Goal: Task Accomplishment & Management: Complete application form

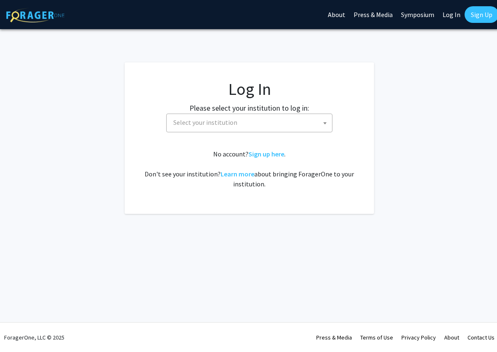
select select
click at [252, 126] on span "Select your institution" at bounding box center [251, 122] width 162 height 17
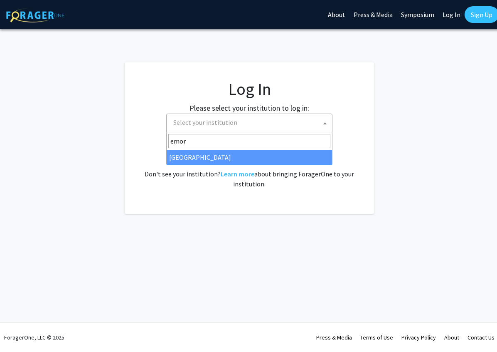
type input "emory"
select select "12"
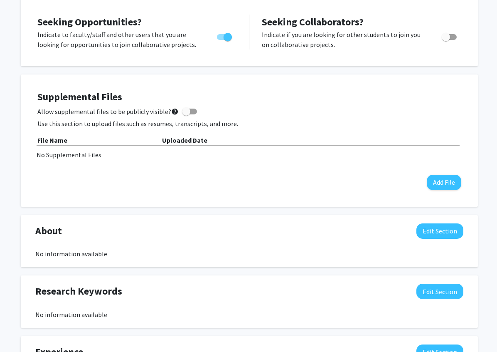
scroll to position [171, 0]
click at [437, 181] on button "Add File" at bounding box center [444, 182] width 35 height 15
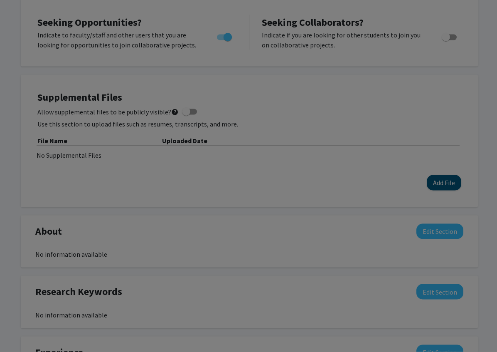
scroll to position [172, 0]
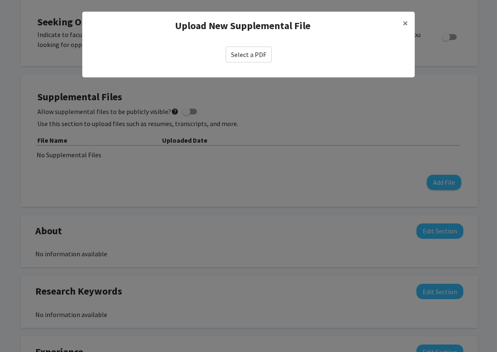
click at [256, 58] on label "Select a PDF" at bounding box center [249, 55] width 46 height 16
click at [0, 0] on input "Select a PDF" at bounding box center [0, 0] width 0 height 0
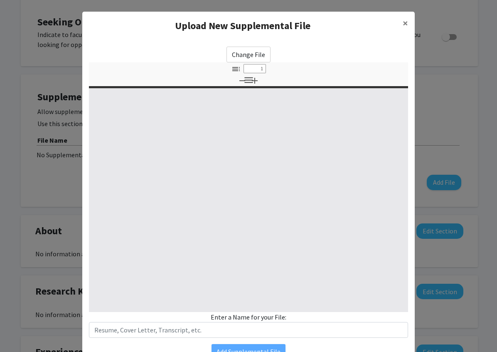
select select "custom"
type input "0"
select select "custom"
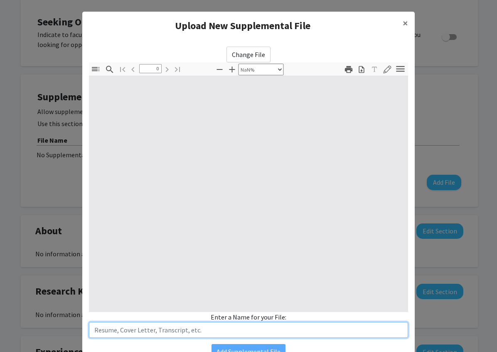
type input "1"
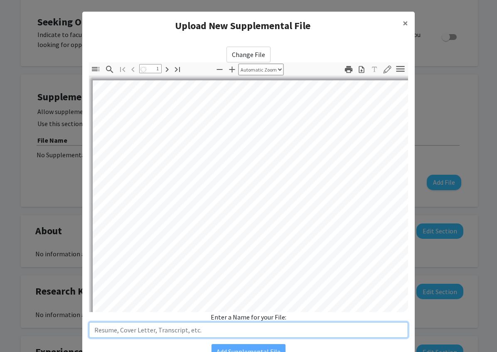
click at [227, 329] on input "text" at bounding box center [248, 330] width 319 height 16
select select "auto"
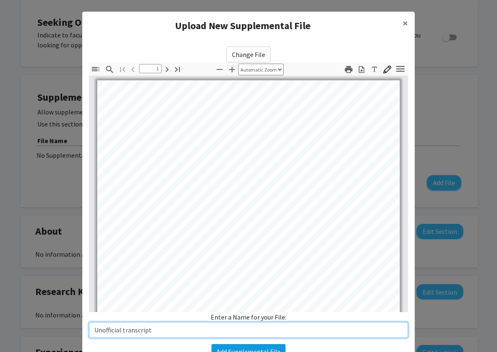
type input "Unofficial transcript"
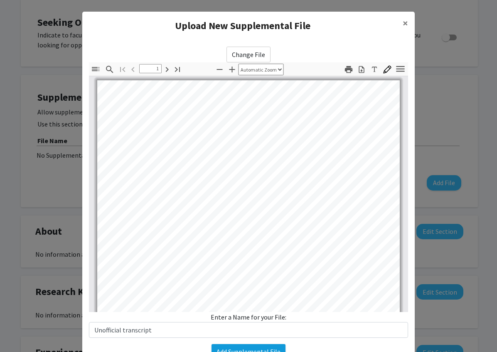
click at [261, 350] on button "Add Supplemental File" at bounding box center [249, 351] width 74 height 15
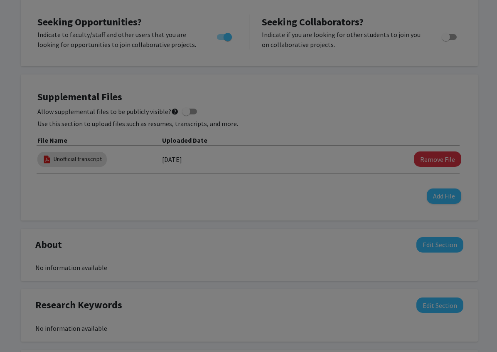
click at [276, 347] on modal-container "Upload New Supplemental File × Change File Thumbnails Document Outline Attachme…" at bounding box center [248, 176] width 497 height 352
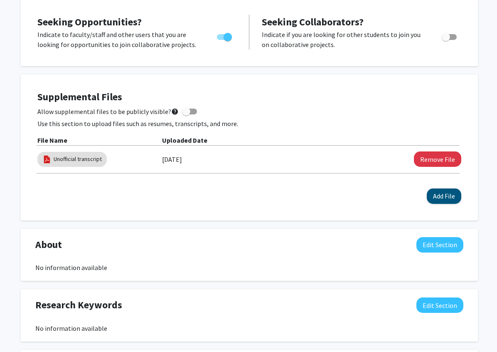
click at [436, 198] on button "Add File" at bounding box center [444, 195] width 35 height 15
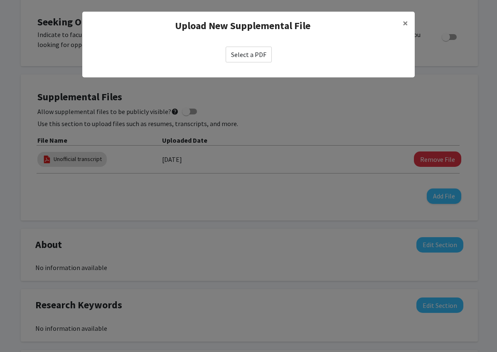
click at [252, 51] on label "Select a PDF" at bounding box center [249, 55] width 46 height 16
click at [0, 0] on input "Select a PDF" at bounding box center [0, 0] width 0 height 0
select select "custom"
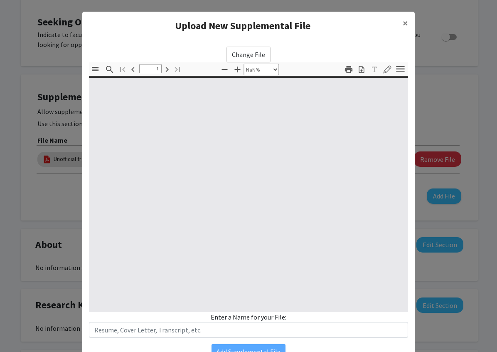
type input "0"
select select "custom"
type input "1"
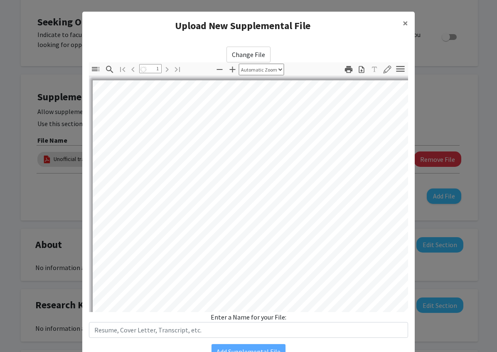
select select "auto"
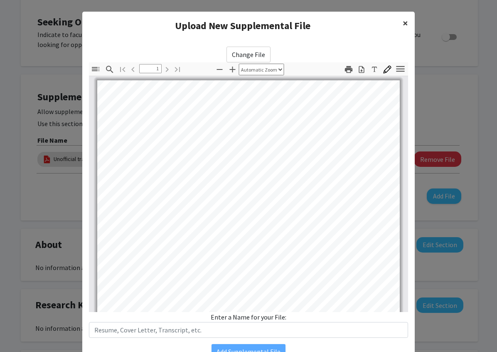
click at [404, 22] on span "×" at bounding box center [405, 23] width 5 height 13
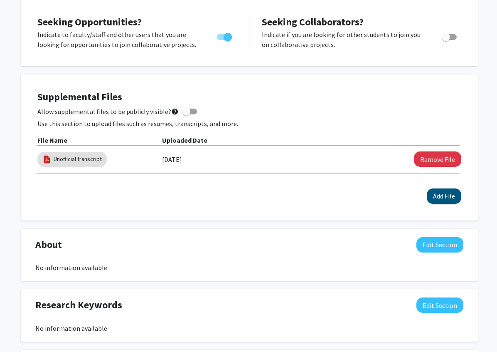
click at [432, 200] on button "Add File" at bounding box center [444, 195] width 35 height 15
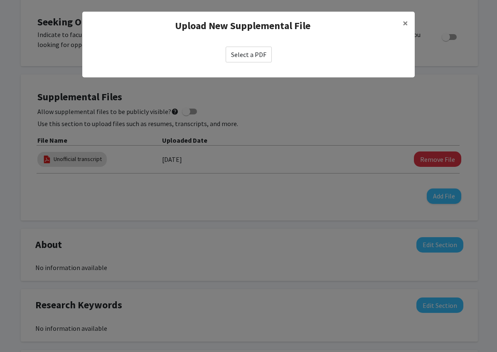
click at [265, 55] on label "Select a PDF" at bounding box center [249, 55] width 46 height 16
click at [0, 0] on input "Select a PDF" at bounding box center [0, 0] width 0 height 0
select select "custom"
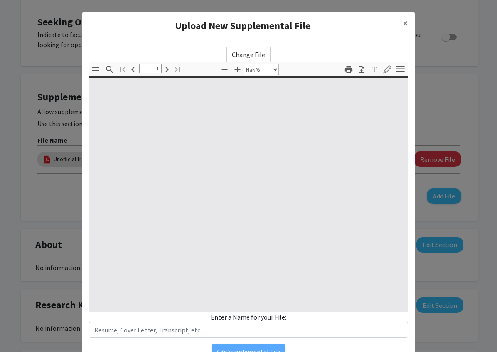
type input "0"
select select "custom"
type input "1"
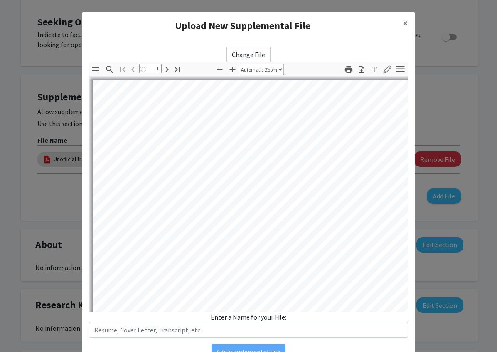
select select "auto"
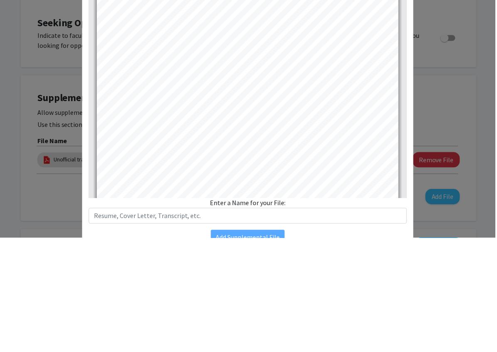
scroll to position [501, 0]
click at [247, 56] on div "Change File Thumbnails Document Outline Attachments Layers Current Outline Item…" at bounding box center [248, 192] width 319 height 291
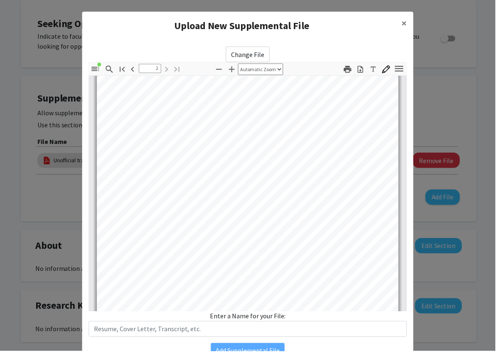
click at [247, 56] on label "Change File" at bounding box center [249, 55] width 44 height 16
click at [0, 0] on input "Change File" at bounding box center [0, 0] width 0 height 0
type input "0"
select select "custom"
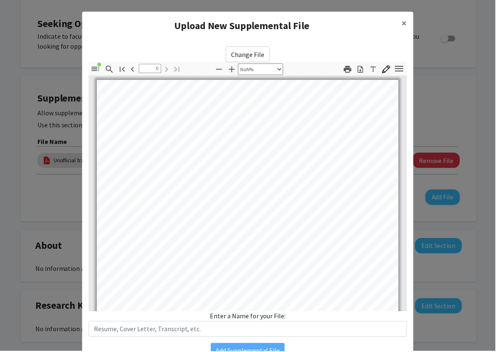
type input "1"
select select "auto"
click at [254, 351] on div "Upload New Supplemental File × Change File Thumbnails Document Outline Attachme…" at bounding box center [248, 193] width 333 height 362
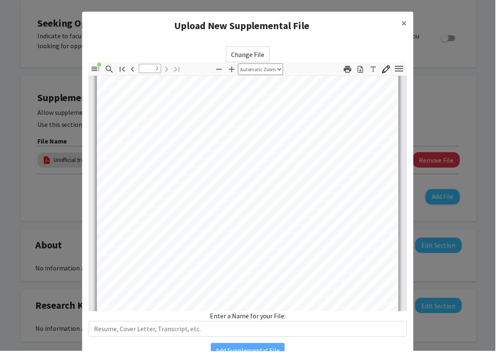
scroll to position [420, 0]
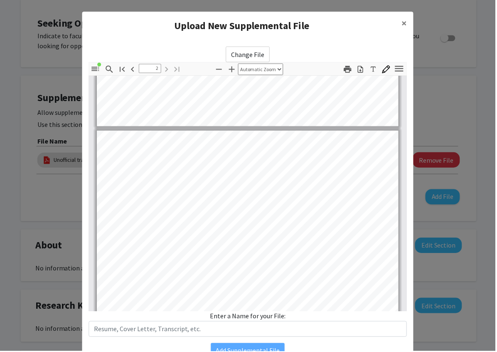
type input "1"
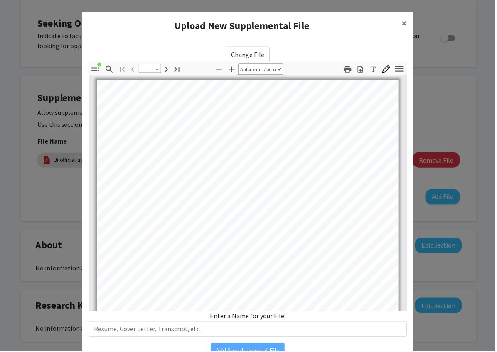
scroll to position [0, 0]
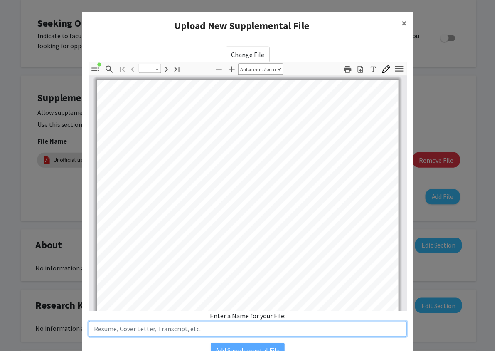
click at [301, 329] on input "text" at bounding box center [248, 330] width 319 height 16
type input "Resume"
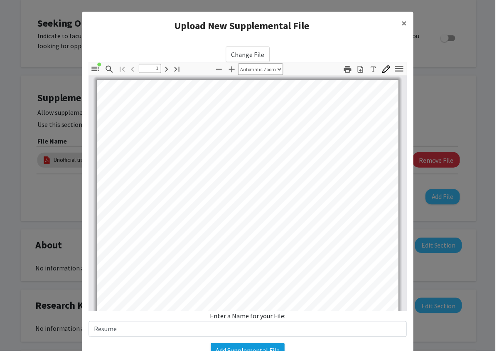
click at [276, 351] on button "Add Supplemental File" at bounding box center [249, 351] width 74 height 15
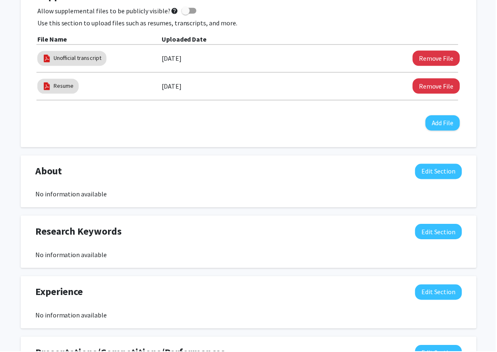
scroll to position [0, 0]
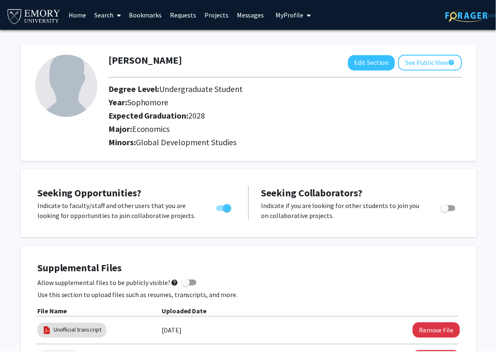
click at [147, 11] on link "Bookmarks" at bounding box center [145, 14] width 41 height 29
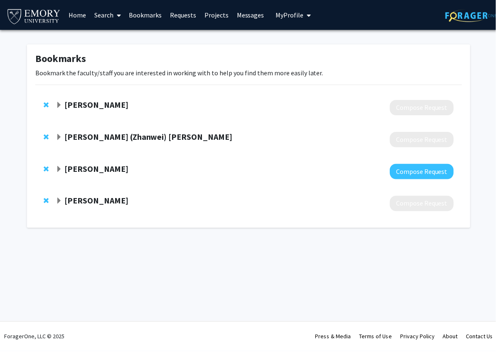
click at [100, 107] on strong "[PERSON_NAME]" at bounding box center [97, 105] width 64 height 10
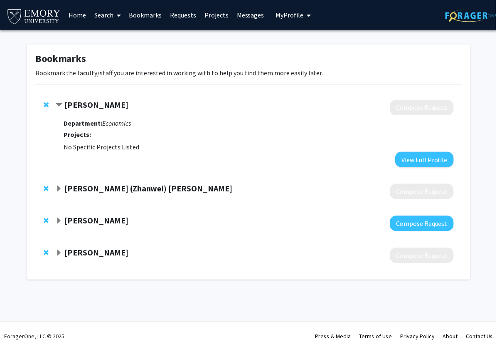
click at [103, 185] on strong "[PERSON_NAME] (Zhanwei) [PERSON_NAME]" at bounding box center [149, 189] width 168 height 10
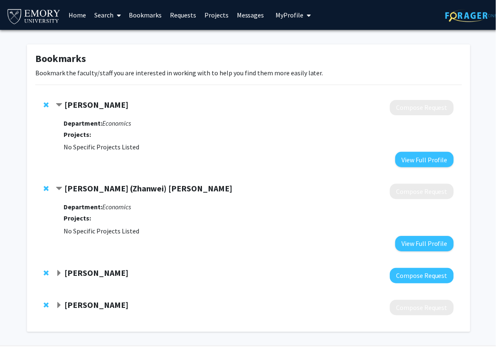
click at [92, 278] on div at bounding box center [255, 276] width 399 height 15
click at [87, 274] on strong "[PERSON_NAME]" at bounding box center [97, 273] width 64 height 10
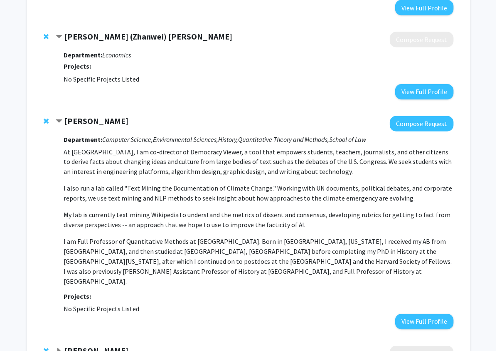
scroll to position [153, 0]
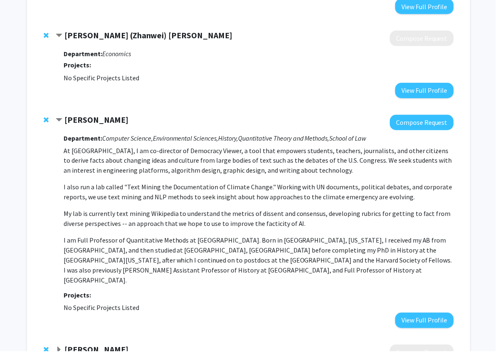
click at [87, 310] on div "Department: Computer Science, Environmental Sciences, History, Quantitative The…" at bounding box center [259, 230] width 391 height 198
click at [168, 238] on p "I am Full Professor of Quantitative Methods at [GEOGRAPHIC_DATA]. Born in [GEOG…" at bounding box center [259, 261] width 391 height 50
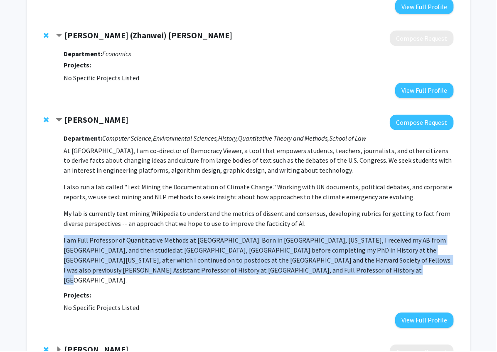
click at [168, 238] on p "I am Full Professor of Quantitative Methods at [GEOGRAPHIC_DATA]. Born in [GEOG…" at bounding box center [259, 261] width 391 height 50
click at [405, 118] on button "Compose Request" at bounding box center [423, 122] width 64 height 15
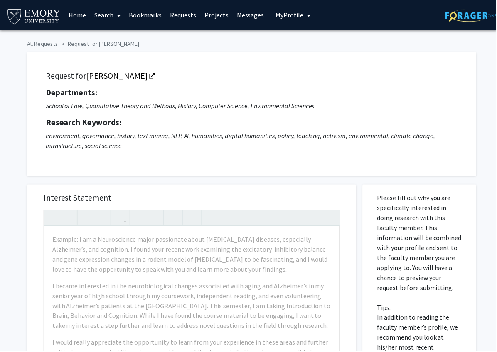
click at [157, 21] on link "Bookmarks" at bounding box center [145, 14] width 41 height 29
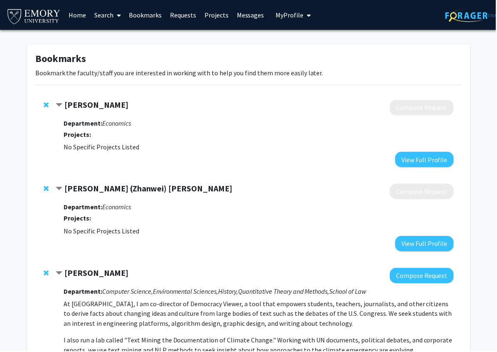
click at [101, 19] on link "Search" at bounding box center [107, 14] width 35 height 29
click at [105, 37] on span "Faculty/Staff" at bounding box center [120, 38] width 61 height 17
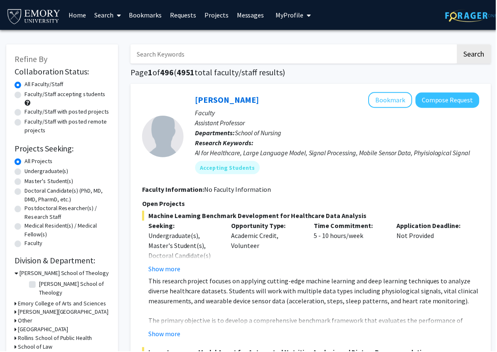
click at [246, 47] on input "Search Keywords" at bounding box center [294, 53] width 326 height 19
type input "AI"
click at [475, 53] on button "Search" at bounding box center [476, 53] width 34 height 19
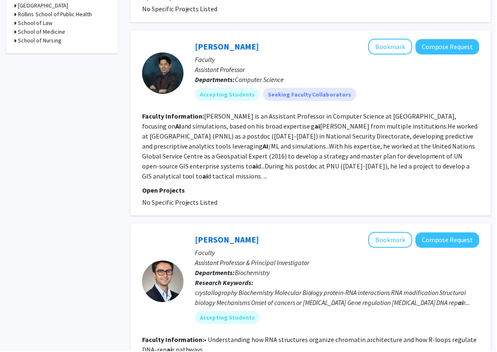
scroll to position [324, 0]
click at [399, 48] on button "Bookmark" at bounding box center [392, 47] width 44 height 16
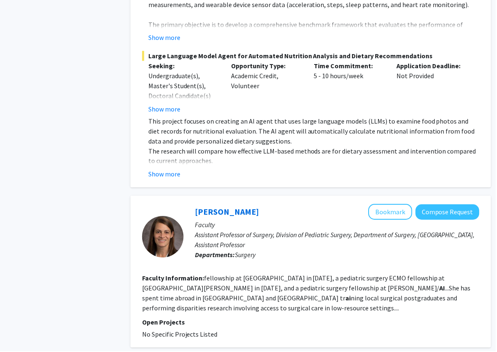
scroll to position [1907, 0]
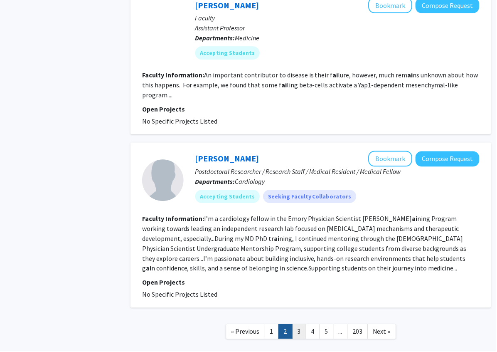
scroll to position [1545, 0]
click at [301, 329] on nav "« Previous 1 2 3 4 5 ... 203 Next »" at bounding box center [312, 334] width 362 height 34
click at [301, 325] on link "3" at bounding box center [300, 332] width 14 height 15
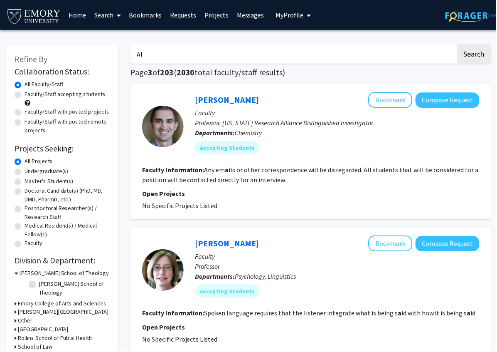
click at [146, 14] on link "Bookmarks" at bounding box center [145, 14] width 41 height 29
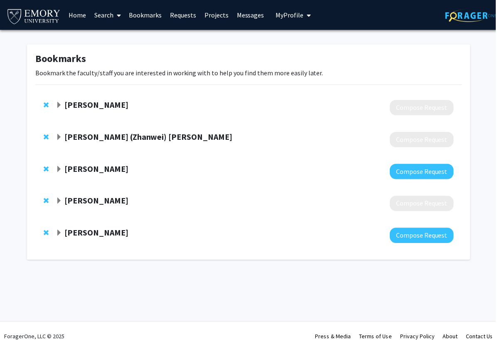
click at [96, 241] on div at bounding box center [255, 235] width 399 height 15
click at [98, 232] on strong "[PERSON_NAME]" at bounding box center [97, 233] width 64 height 10
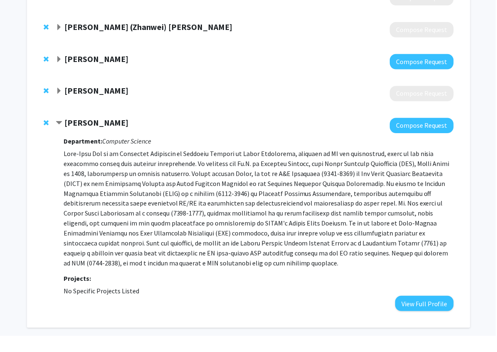
scroll to position [91, 0]
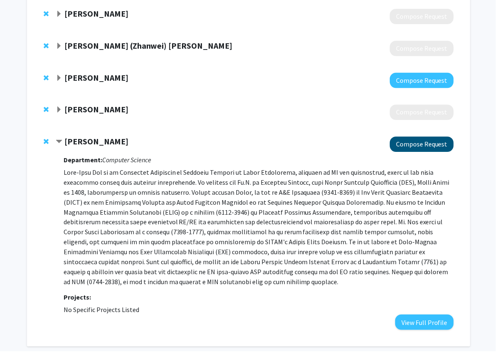
click at [412, 138] on button "Compose Request" at bounding box center [423, 144] width 64 height 15
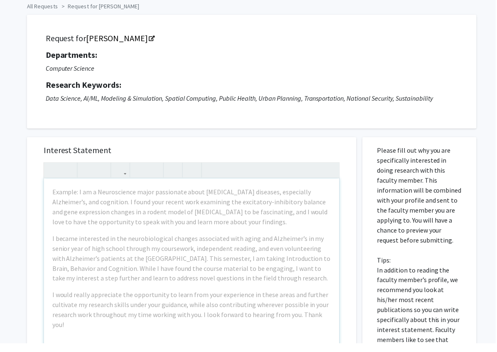
scroll to position [31, 0]
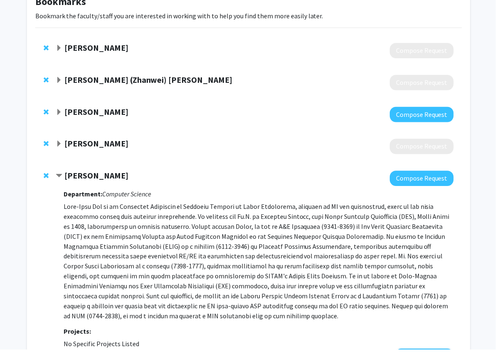
scroll to position [55, 0]
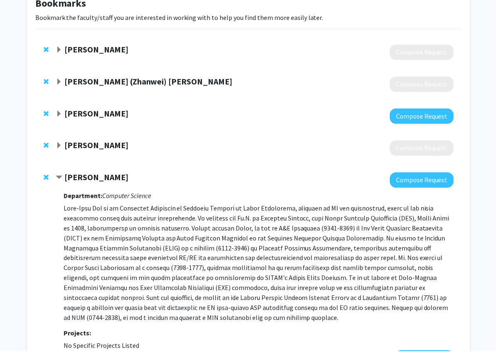
click at [150, 252] on p at bounding box center [259, 264] width 391 height 120
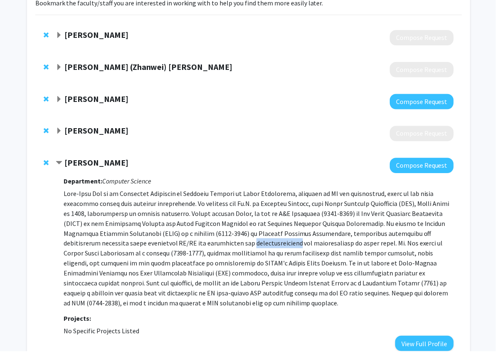
scroll to position [74, 0]
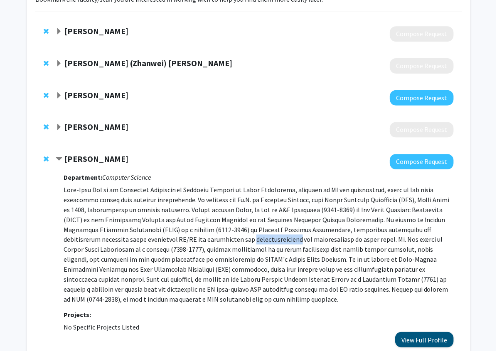
click at [415, 336] on button "View Full Profile" at bounding box center [426, 340] width 59 height 15
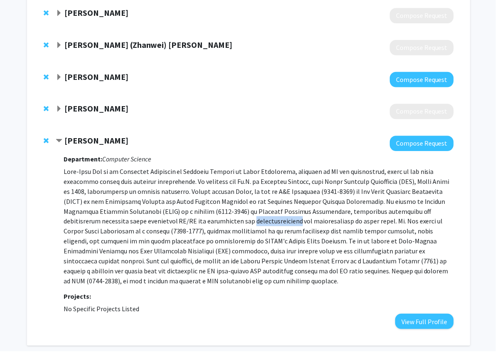
scroll to position [0, 0]
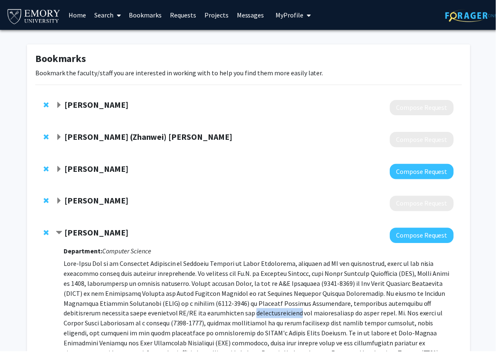
click at [109, 14] on link "Search" at bounding box center [107, 14] width 35 height 29
click at [112, 35] on span "Faculty/Staff" at bounding box center [120, 38] width 61 height 17
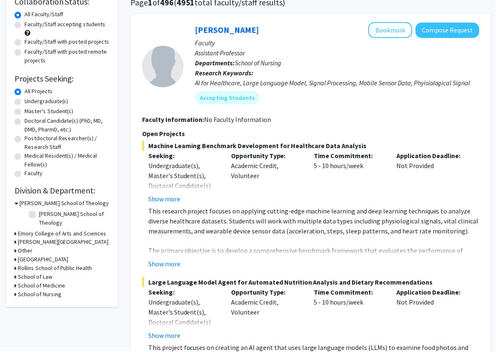
scroll to position [101, 0]
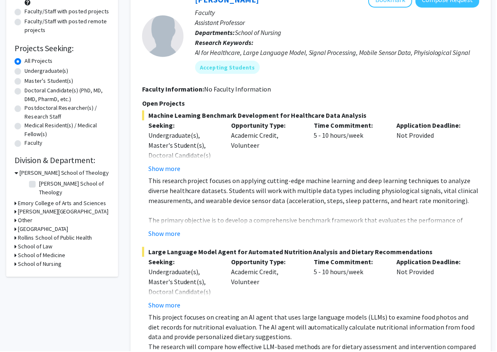
click at [26, 199] on h3 "Emory College of Arts and Sciences" at bounding box center [62, 203] width 89 height 9
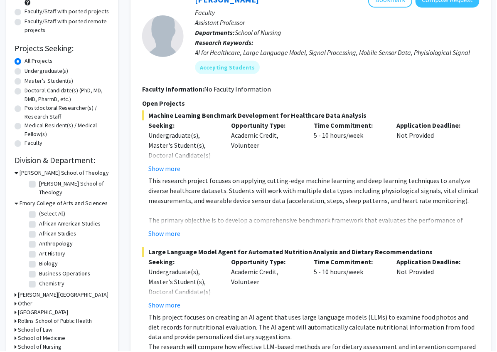
scroll to position [96, 0]
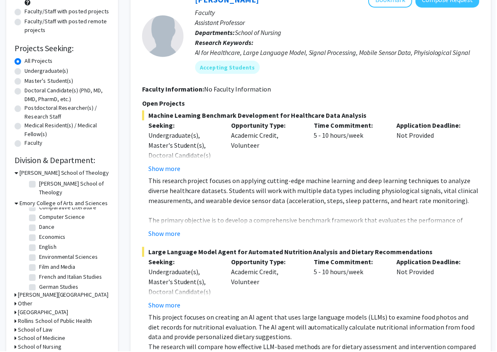
click at [39, 233] on label "Economics" at bounding box center [52, 237] width 27 height 9
click at [39, 233] on input "Economics" at bounding box center [41, 235] width 5 height 5
checkbox input "true"
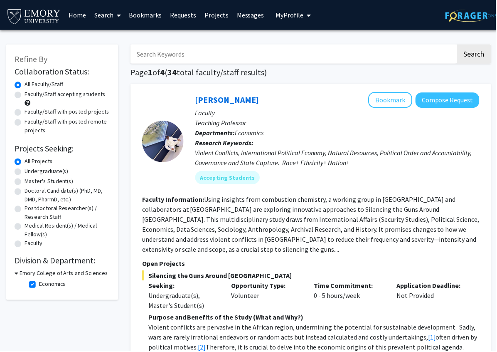
click at [250, 242] on fg-read-more "Using insights from combustion chemistry, a working group in [GEOGRAPHIC_DATA] …" at bounding box center [312, 225] width 338 height 58
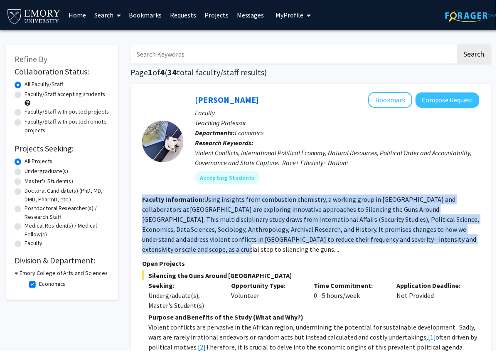
click at [250, 242] on fg-read-more "Using insights from combustion chemistry, a working group in [GEOGRAPHIC_DATA] …" at bounding box center [312, 225] width 338 height 58
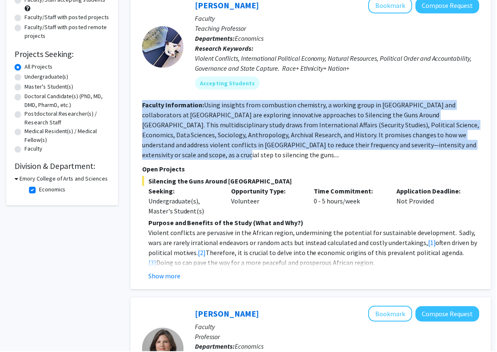
scroll to position [100, 0]
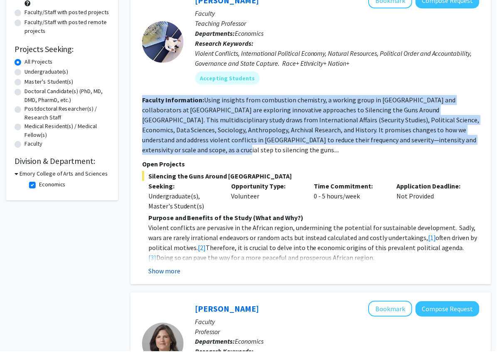
click at [172, 266] on button "Show more" at bounding box center [165, 271] width 32 height 10
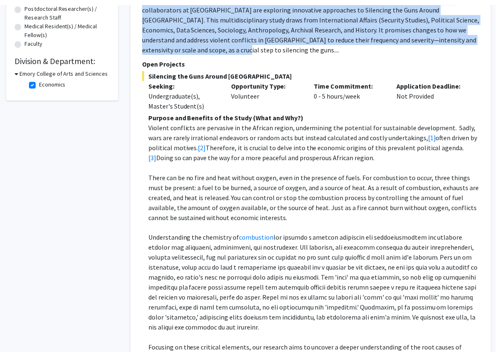
scroll to position [210, 0]
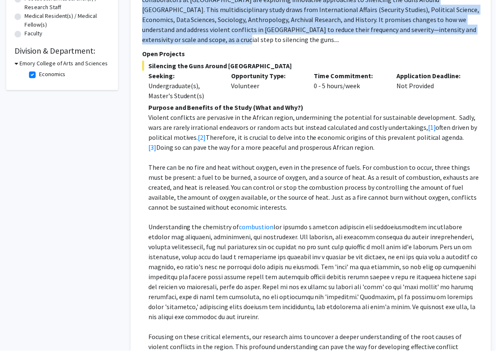
click at [217, 245] on p "Understanding the chemistry of combustion" at bounding box center [315, 273] width 332 height 100
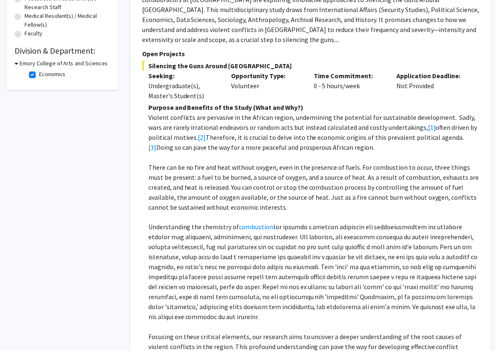
click at [217, 245] on p "Understanding the chemistry of combustion" at bounding box center [315, 273] width 332 height 100
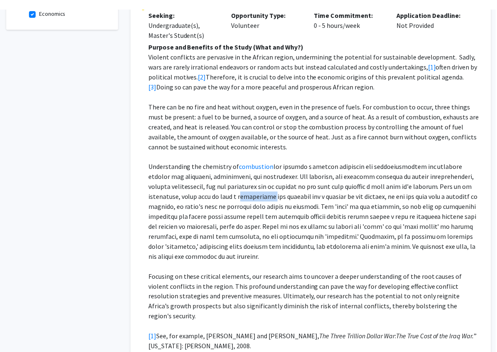
scroll to position [281, 0]
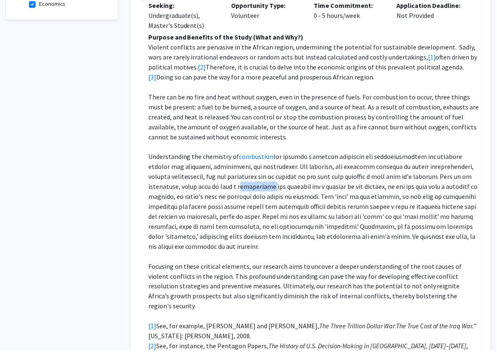
click at [218, 267] on p "Focusing on these critical elements, our research aims to uncover a deeper unde…" at bounding box center [315, 287] width 332 height 50
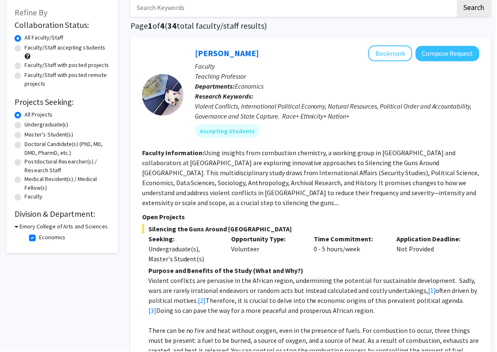
scroll to position [0, 0]
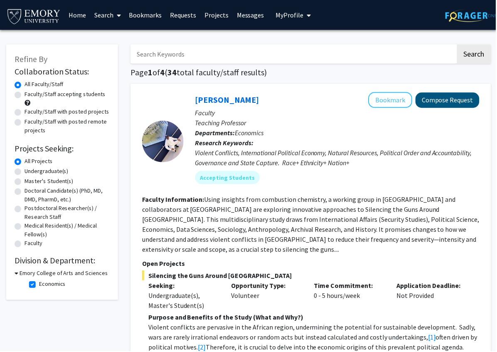
click at [428, 99] on button "Compose Request" at bounding box center [449, 100] width 64 height 15
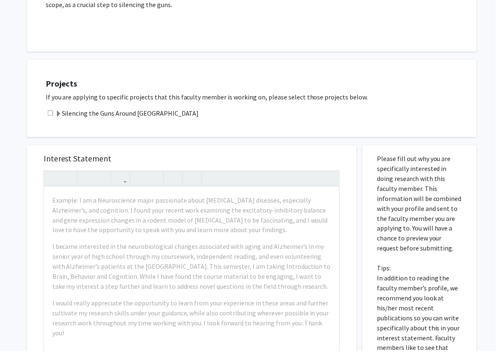
scroll to position [138, 0]
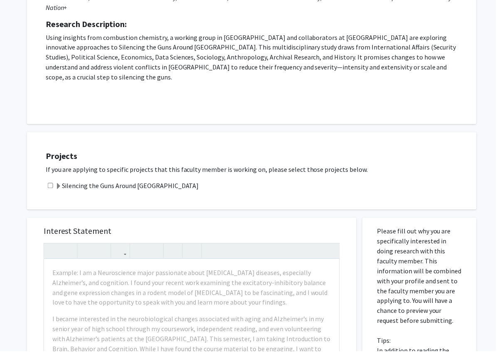
click at [150, 181] on label "Silencing the Guns Around [GEOGRAPHIC_DATA]" at bounding box center [127, 186] width 144 height 10
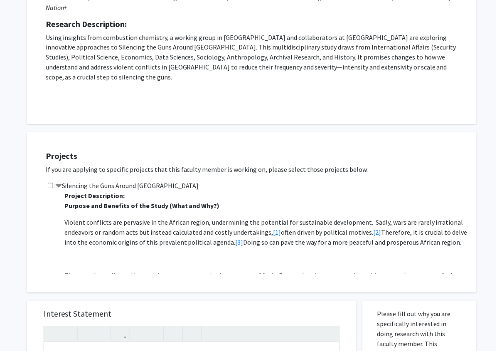
click at [52, 183] on input "checkbox" at bounding box center [50, 185] width 5 height 5
checkbox input "true"
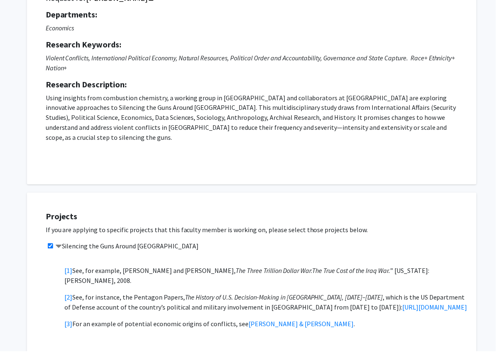
scroll to position [76, 0]
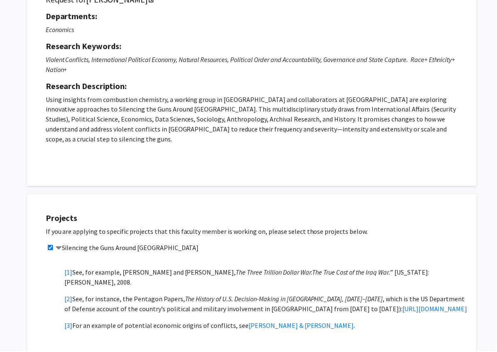
click at [106, 107] on p "Using insights from combustion chemistry, a working group in [GEOGRAPHIC_DATA] …" at bounding box center [253, 119] width 414 height 50
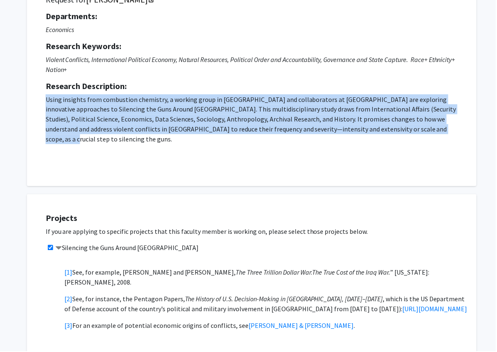
click at [106, 107] on p "Using insights from combustion chemistry, a working group in [GEOGRAPHIC_DATA] …" at bounding box center [253, 119] width 414 height 50
click at [131, 118] on p "Using insights from combustion chemistry, a working group in [GEOGRAPHIC_DATA] …" at bounding box center [253, 119] width 414 height 50
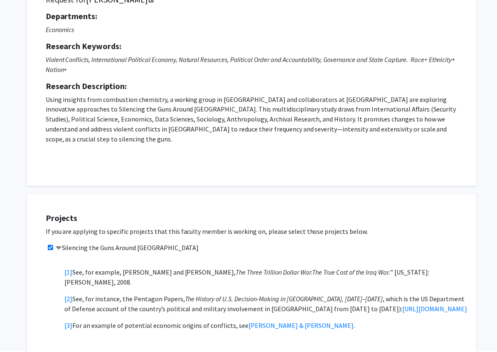
click at [131, 118] on p "Using insights from combustion chemistry, a working group in [GEOGRAPHIC_DATA] …" at bounding box center [253, 119] width 414 height 50
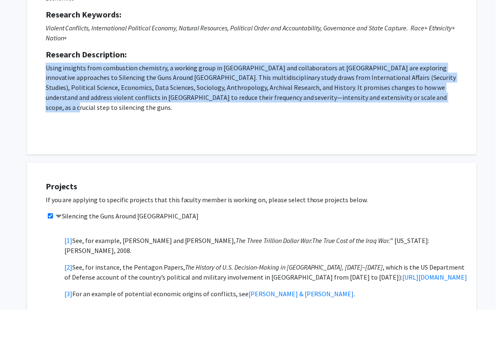
scroll to position [10, 0]
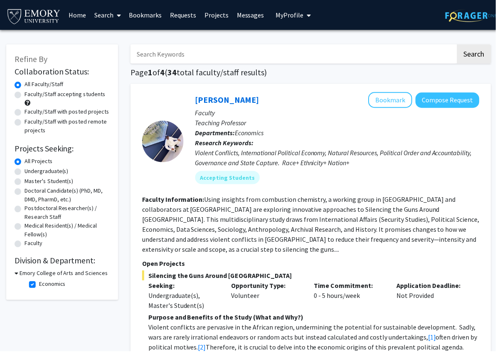
click at [39, 286] on label "Economics" at bounding box center [52, 284] width 27 height 9
click at [39, 286] on input "Economics" at bounding box center [41, 282] width 5 height 5
checkbox input "false"
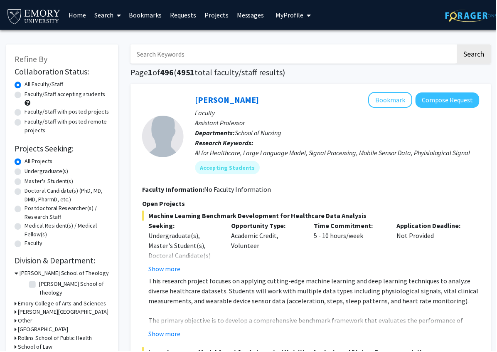
click at [32, 300] on h3 "Emory College of Arts and Sciences" at bounding box center [62, 304] width 89 height 9
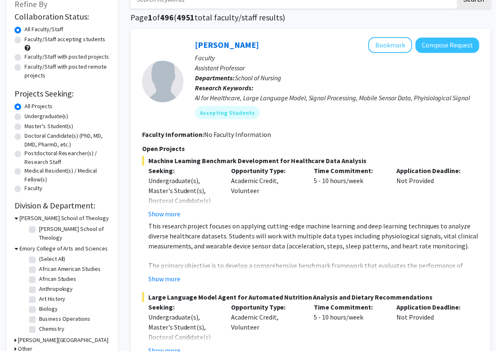
scroll to position [70, 0]
click at [49, 286] on label "Computer Science" at bounding box center [62, 290] width 46 height 9
click at [44, 286] on input "Computer Science" at bounding box center [41, 288] width 5 height 5
checkbox input "true"
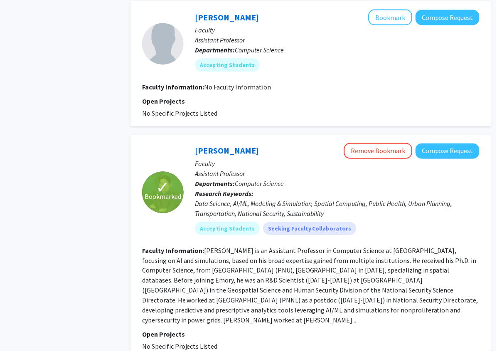
scroll to position [666, 0]
click at [229, 288] on fg-read-more "[PERSON_NAME] is an Assistant Professor in Computer Science at [GEOGRAPHIC_DATA…" at bounding box center [311, 285] width 337 height 78
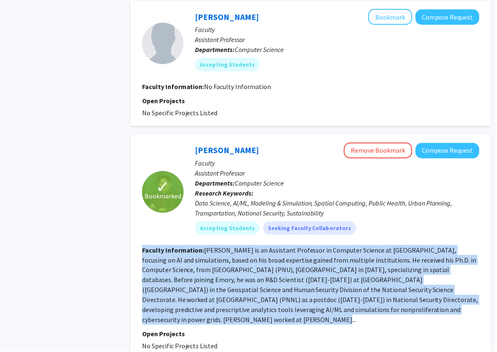
click at [229, 288] on fg-read-more "[PERSON_NAME] is an Assistant Professor in Computer Science at [GEOGRAPHIC_DATA…" at bounding box center [311, 285] width 337 height 78
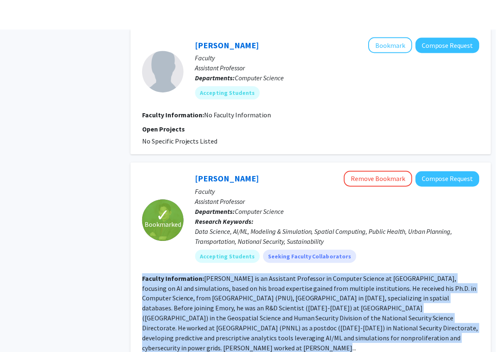
scroll to position [671, 0]
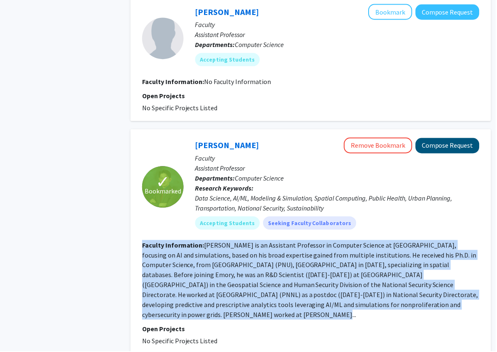
click at [455, 140] on button "Compose Request" at bounding box center [449, 145] width 64 height 15
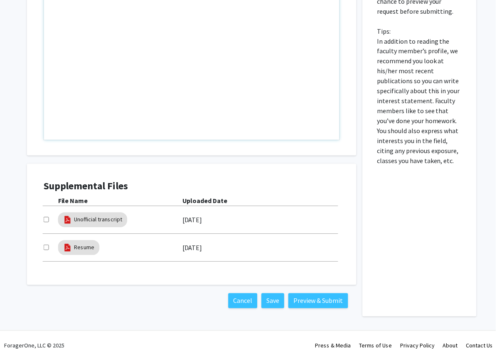
scroll to position [267, 0]
click at [47, 218] on input "checkbox" at bounding box center [46, 219] width 5 height 5
checkbox input "true"
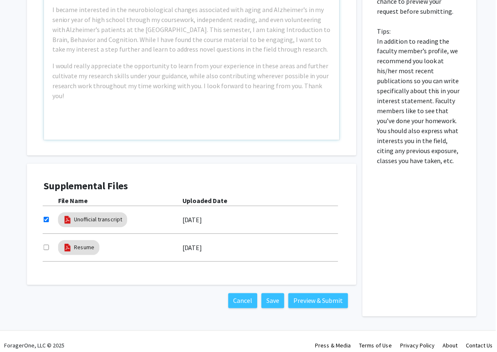
scroll to position [237, 0]
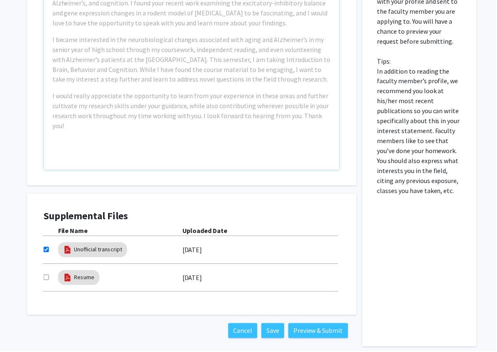
click at [48, 275] on input "checkbox" at bounding box center [46, 277] width 5 height 5
checkbox input "true"
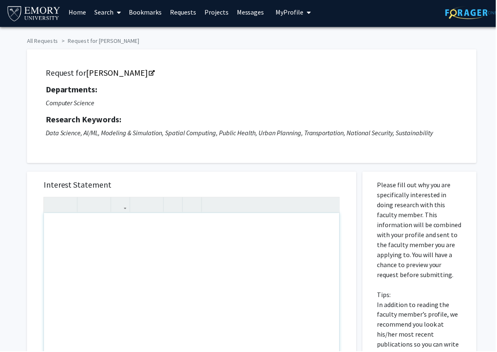
scroll to position [0, 0]
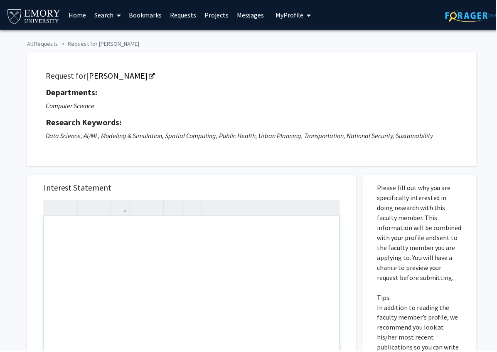
click at [91, 255] on div "Note to users with screen readers: Please press Alt+0 or Option+0 to deactivate…" at bounding box center [192, 312] width 296 height 190
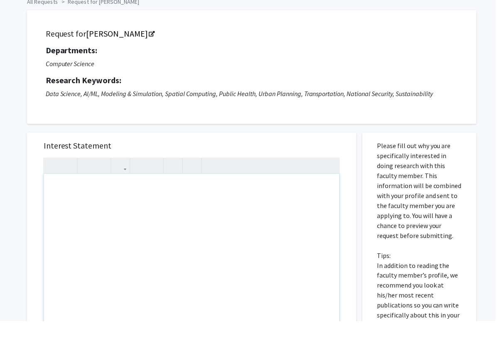
scroll to position [24, 0]
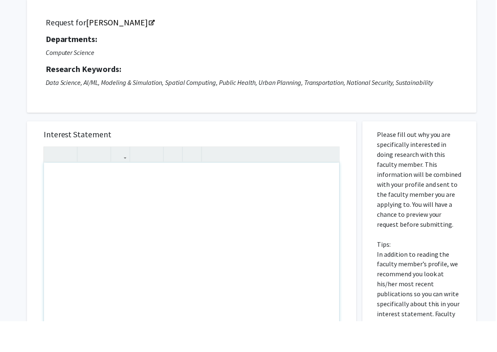
click at [91, 289] on div "Note to users with screen readers: Please press Alt+0 or Option+0 to deactivate…" at bounding box center [192, 288] width 296 height 190
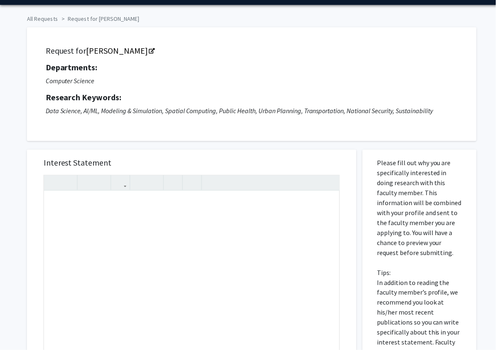
click at [163, 140] on div "Request for [PERSON_NAME] Departments: Computer Science Research Keywords: Data…" at bounding box center [252, 86] width 451 height 114
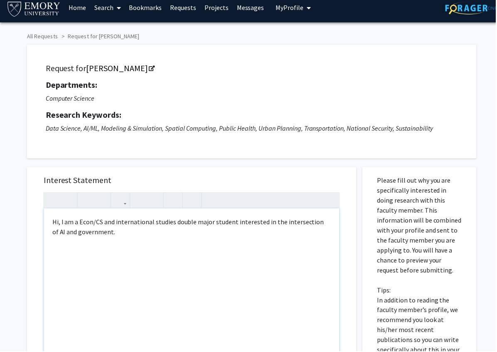
scroll to position [0, 0]
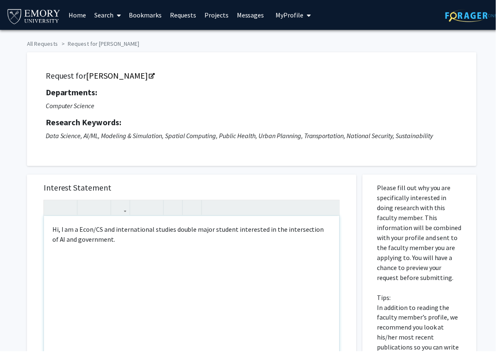
click at [217, 238] on div "Hi, I am a Econ/CS and international studies double major student interested in…" at bounding box center [192, 312] width 296 height 190
type textarea "Hi, I am a Econ/CS and international studies double major student interested in…"
click at [106, 15] on link "Search" at bounding box center [107, 14] width 35 height 29
click at [111, 34] on span "Faculty/Staff" at bounding box center [120, 38] width 61 height 17
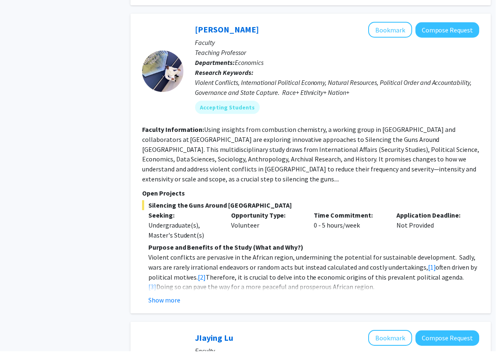
scroll to position [778, 0]
click at [159, 296] on button "Show more" at bounding box center [165, 301] width 32 height 10
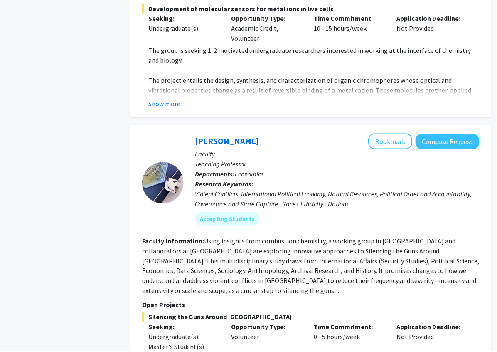
scroll to position [0, 0]
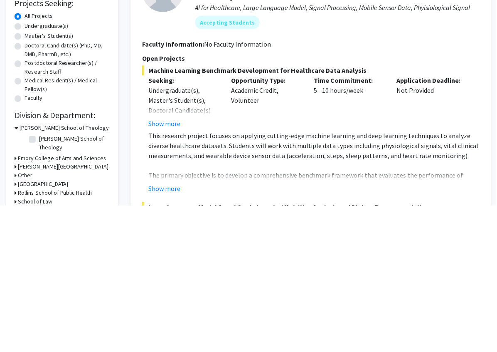
click at [159, 181] on div at bounding box center [164, 136] width 42 height 89
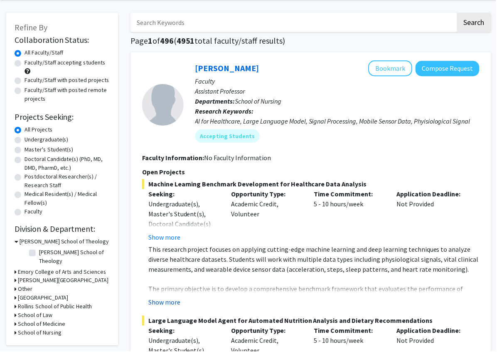
scroll to position [52, 0]
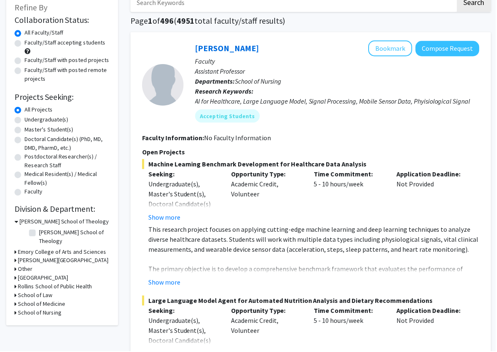
click at [95, 248] on h3 "Emory College of Arts and Sciences" at bounding box center [62, 252] width 89 height 9
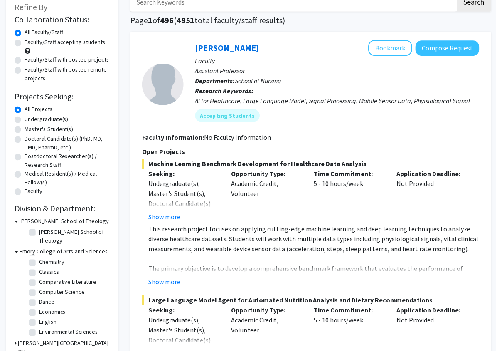
scroll to position [71, 0]
click at [58, 308] on label "Economics" at bounding box center [52, 312] width 27 height 9
click at [44, 308] on input "Economics" at bounding box center [41, 310] width 5 height 5
checkbox input "true"
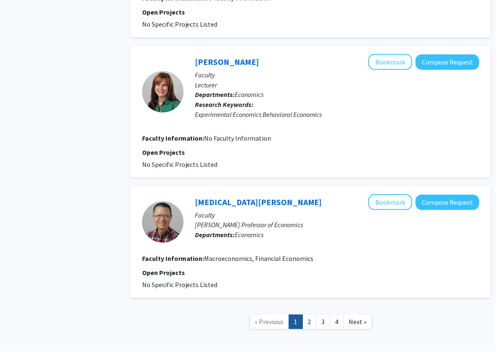
scroll to position [1341, 0]
click at [311, 317] on link "2" at bounding box center [310, 322] width 14 height 15
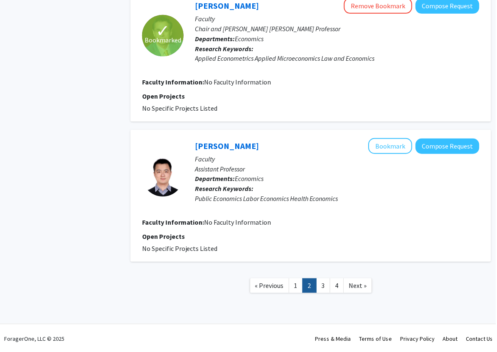
scroll to position [1259, 0]
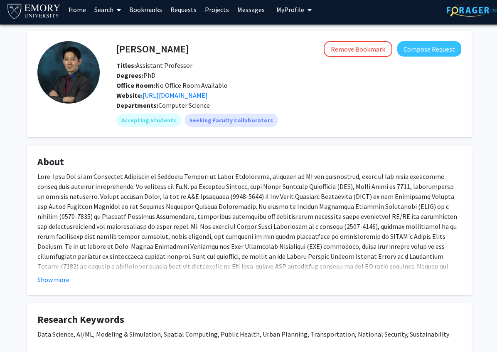
scroll to position [2, 0]
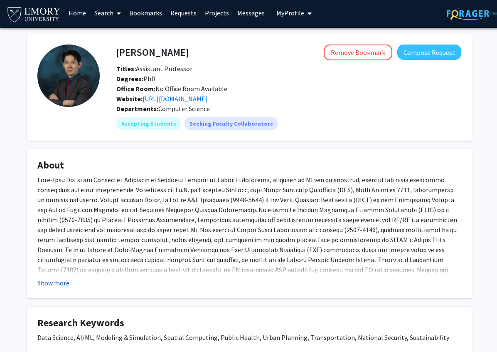
click at [67, 280] on button "Show more" at bounding box center [53, 283] width 32 height 10
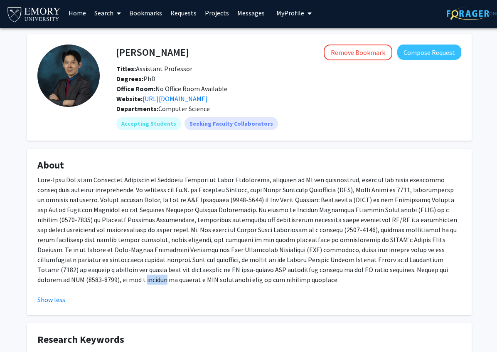
click at [67, 280] on p at bounding box center [249, 230] width 424 height 110
click at [94, 267] on p at bounding box center [249, 230] width 424 height 110
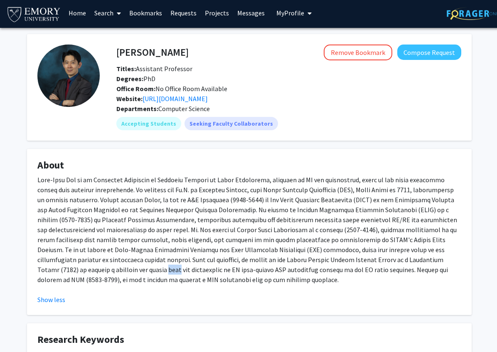
click at [94, 267] on p at bounding box center [249, 230] width 424 height 110
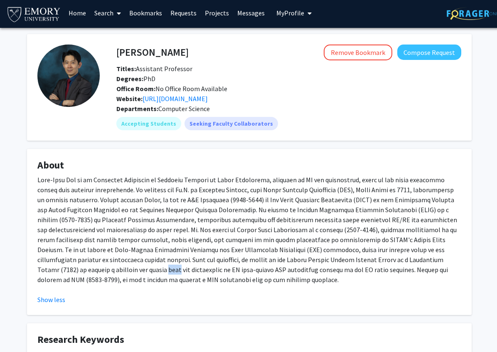
scroll to position [0, 0]
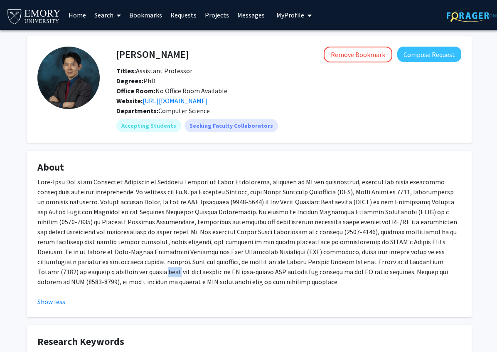
click at [75, 94] on img at bounding box center [68, 78] width 62 height 62
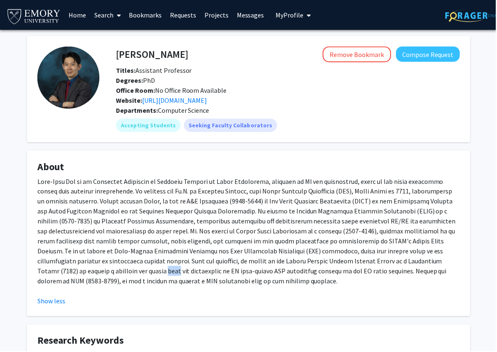
scroll to position [63, 0]
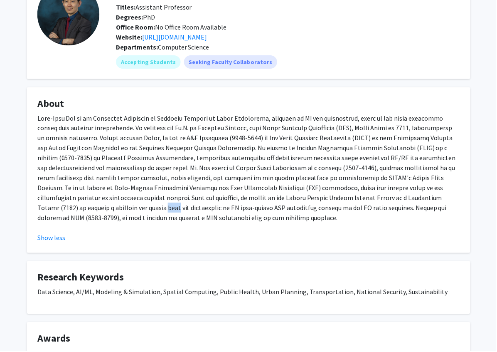
click at [298, 202] on p at bounding box center [249, 168] width 424 height 110
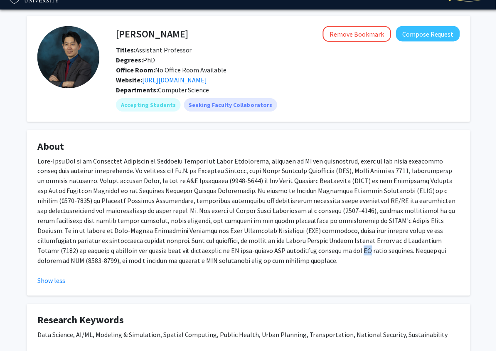
scroll to position [20, 0]
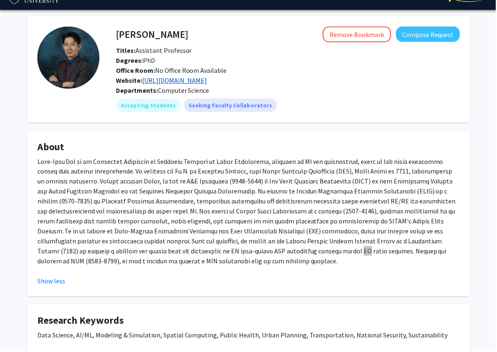
click at [187, 80] on link "[URL][DOMAIN_NAME]" at bounding box center [175, 80] width 65 height 8
